Goal: Submit feedback/report problem

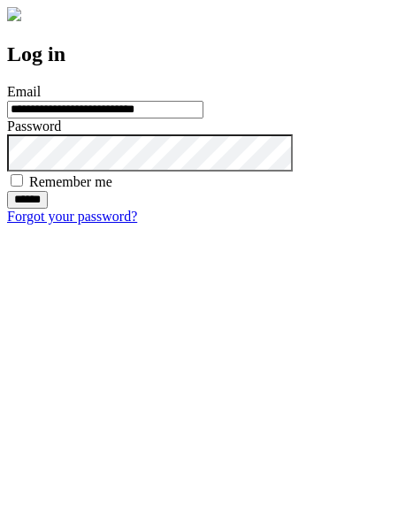
type input "**********"
click at [48, 209] on input "******" at bounding box center [27, 200] width 41 height 18
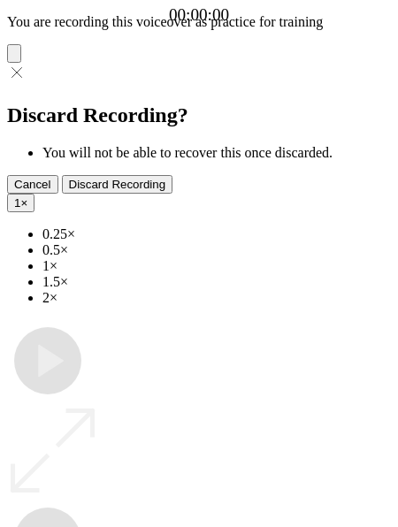
type input "**********"
